Goal: Use online tool/utility: Use online tool/utility

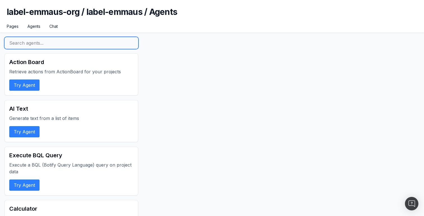
click at [42, 43] on input "text" at bounding box center [71, 43] width 134 height 12
click at [28, 43] on input "text" at bounding box center [71, 43] width 134 height 12
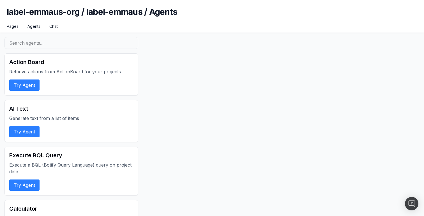
click at [33, 132] on button "Try Agent" at bounding box center [24, 131] width 30 height 11
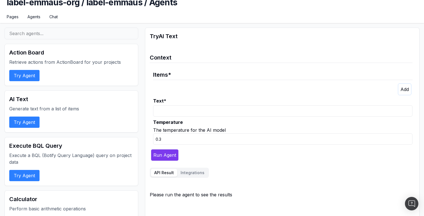
scroll to position [10, 0]
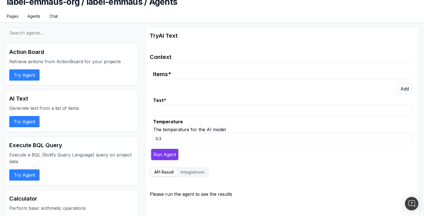
click at [397, 90] on p at bounding box center [284, 89] width 256 height 12
click at [401, 90] on icon "button" at bounding box center [404, 89] width 8 height 6
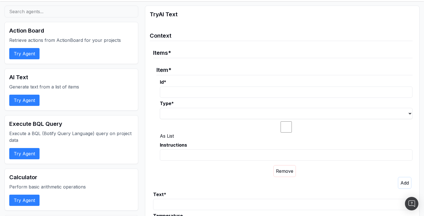
scroll to position [50, 0]
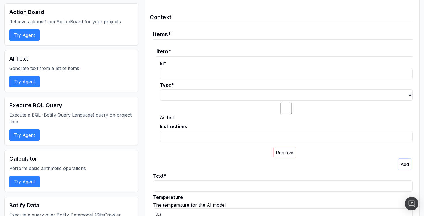
click at [285, 110] on input "As List" at bounding box center [286, 108] width 253 height 11
click at [289, 109] on input "As List" at bounding box center [286, 108] width 253 height 11
checkbox input "false"
click at [189, 134] on input "Instructions" at bounding box center [286, 136] width 253 height 11
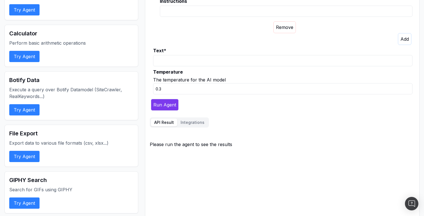
scroll to position [175, 0]
click at [155, 69] on label "Temperature" at bounding box center [282, 71] width 259 height 7
click at [155, 83] on input "0.3" at bounding box center [282, 88] width 259 height 11
drag, startPoint x: 154, startPoint y: 50, endPoint x: 195, endPoint y: 50, distance: 41.2
click at [195, 50] on label "Text *" at bounding box center [282, 50] width 259 height 7
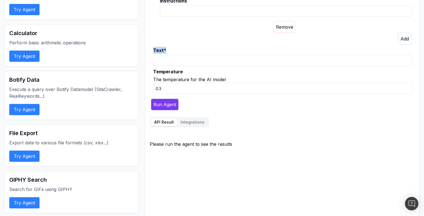
click at [195, 50] on label "Text *" at bounding box center [282, 50] width 259 height 7
click at [195, 55] on input "Text *" at bounding box center [282, 60] width 259 height 11
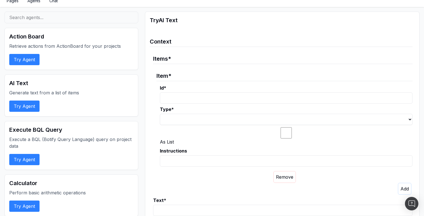
scroll to position [0, 0]
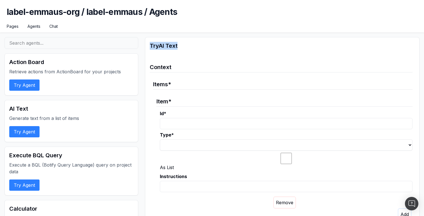
drag, startPoint x: 148, startPoint y: 45, endPoint x: 193, endPoint y: 47, distance: 45.8
click at [193, 47] on h2 "Try AI Text" at bounding box center [282, 46] width 265 height 8
click at [172, 43] on h2 "Try AI Text" at bounding box center [282, 46] width 265 height 8
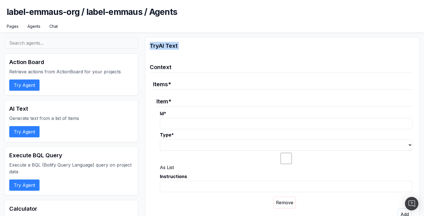
click at [172, 43] on h2 "Try AI Text" at bounding box center [282, 46] width 265 height 8
click at [184, 44] on h2 "Try AI Text" at bounding box center [282, 46] width 265 height 8
drag, startPoint x: 161, startPoint y: 45, endPoint x: 188, endPoint y: 45, distance: 26.9
click at [188, 45] on h2 "Try AI Text" at bounding box center [282, 46] width 265 height 8
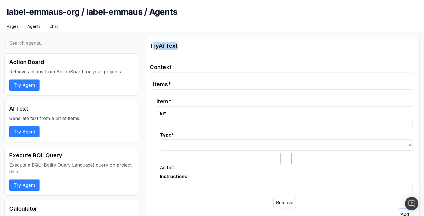
drag, startPoint x: 151, startPoint y: 42, endPoint x: 195, endPoint y: 42, distance: 43.7
click at [195, 42] on h2 "Try AI Text" at bounding box center [282, 46] width 265 height 8
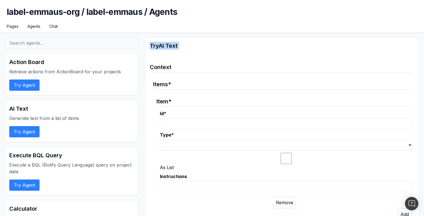
click at [195, 42] on h2 "Try AI Text" at bounding box center [282, 46] width 265 height 8
click at [163, 45] on h2 "Try AI Text" at bounding box center [282, 46] width 265 height 8
click at [172, 45] on h2 "Try AI Text" at bounding box center [282, 46] width 265 height 8
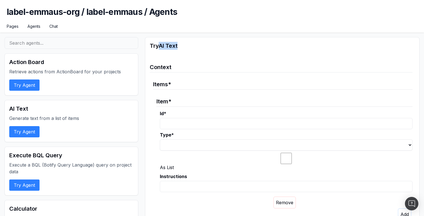
drag, startPoint x: 160, startPoint y: 45, endPoint x: 197, endPoint y: 46, distance: 36.5
click at [197, 46] on h2 "Try AI Text" at bounding box center [282, 46] width 265 height 8
drag, startPoint x: 161, startPoint y: 46, endPoint x: 202, endPoint y: 46, distance: 40.4
click at [202, 46] on h2 "Try AI Text" at bounding box center [282, 46] width 265 height 8
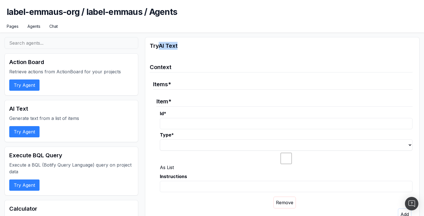
click at [202, 46] on h2 "Try AI Text" at bounding box center [282, 46] width 265 height 8
drag, startPoint x: 187, startPoint y: 46, endPoint x: 148, endPoint y: 45, distance: 39.3
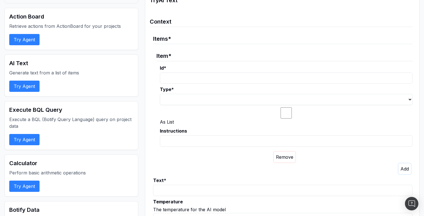
scroll to position [20, 0]
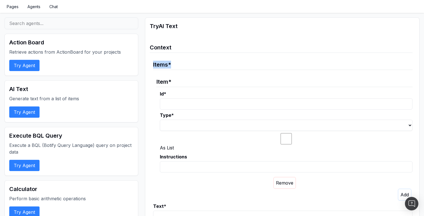
drag, startPoint x: 152, startPoint y: 65, endPoint x: 172, endPoint y: 65, distance: 20.2
click at [172, 65] on fieldset "Context Items * Item * Id * Type * string number boolean As List Instructions T…" at bounding box center [281, 145] width 263 height 213
click at [172, 65] on legend "Items *" at bounding box center [282, 63] width 259 height 14
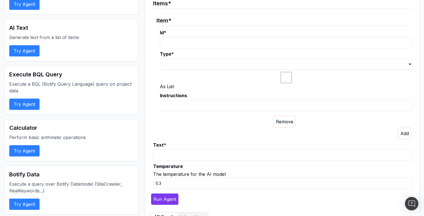
scroll to position [84, 0]
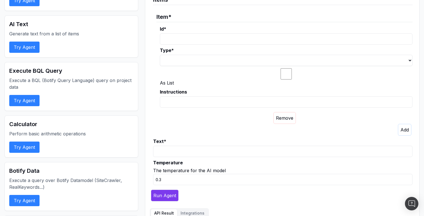
click at [182, 37] on input "Id *" at bounding box center [286, 38] width 253 height 11
click at [179, 56] on select "string number boolean" at bounding box center [286, 60] width 253 height 11
drag, startPoint x: 156, startPoint y: 17, endPoint x: 179, endPoint y: 17, distance: 23.0
click at [178, 17] on fieldset "Items * Item * Id * Type * string number boolean As List Instructions" at bounding box center [282, 63] width 259 height 144
click at [179, 17] on legend "Item *" at bounding box center [284, 15] width 256 height 14
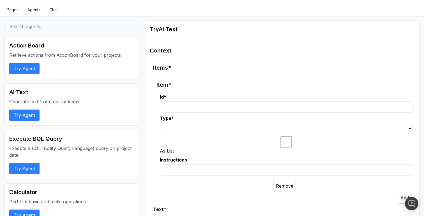
scroll to position [8, 0]
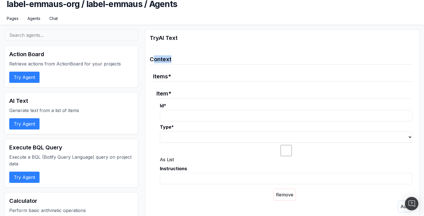
drag, startPoint x: 154, startPoint y: 61, endPoint x: 183, endPoint y: 61, distance: 28.9
click at [183, 61] on legend "Context" at bounding box center [281, 58] width 263 height 14
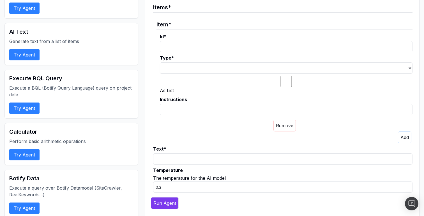
scroll to position [78, 0]
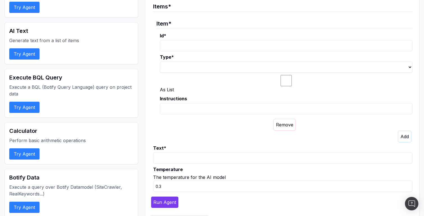
click at [183, 44] on input "Id *" at bounding box center [286, 45] width 253 height 11
click at [163, 20] on legend "Item *" at bounding box center [284, 22] width 256 height 14
drag, startPoint x: 154, startPoint y: 147, endPoint x: 165, endPoint y: 147, distance: 11.5
click at [165, 147] on label "Text *" at bounding box center [282, 147] width 259 height 7
click at [166, 147] on label "Text *" at bounding box center [282, 147] width 259 height 7
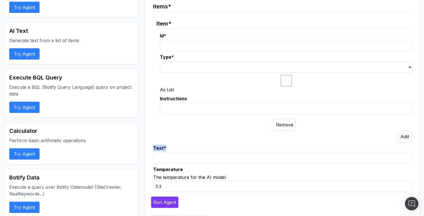
click at [166, 152] on input "Text *" at bounding box center [282, 157] width 259 height 11
